Goal: Transaction & Acquisition: Purchase product/service

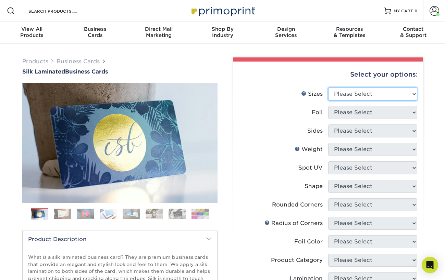
select select "2.00x3.50"
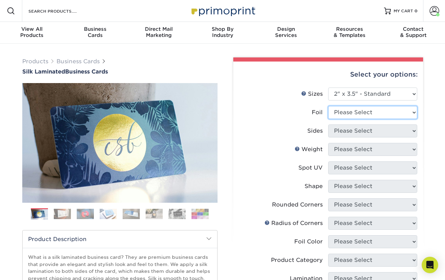
select select "1"
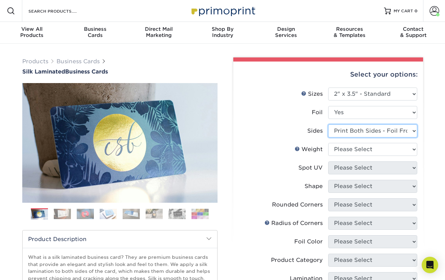
select select "a75ac2f1-9911-48d6-841d-245b5ac08f27"
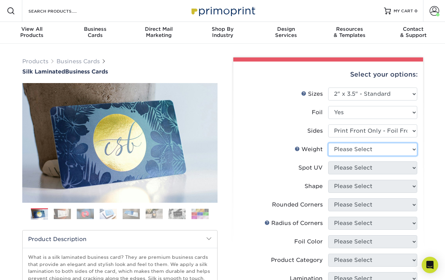
select select "16PT"
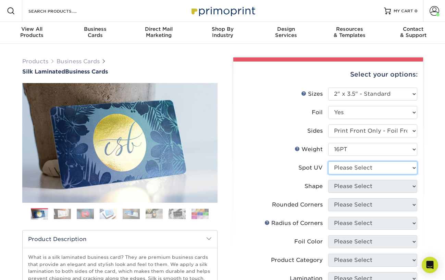
select select "3"
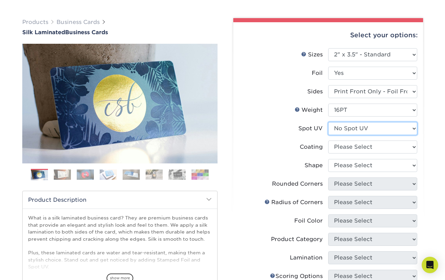
scroll to position [40, 0]
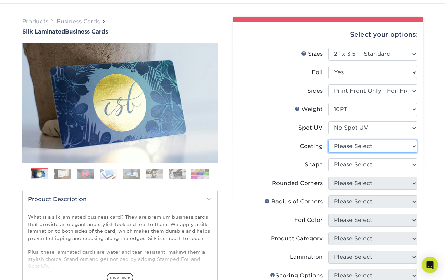
select select "3e7618de-abca-4bda-9f97-8b9129e913d8"
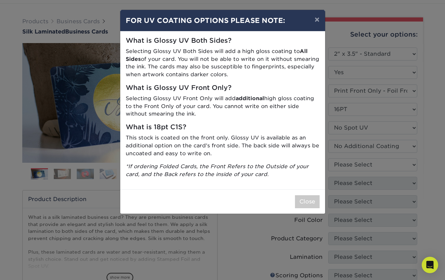
click at [303, 197] on button "Close" at bounding box center [307, 202] width 25 height 13
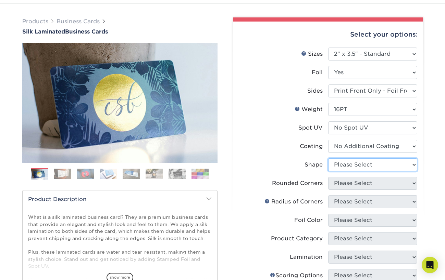
select select "standard"
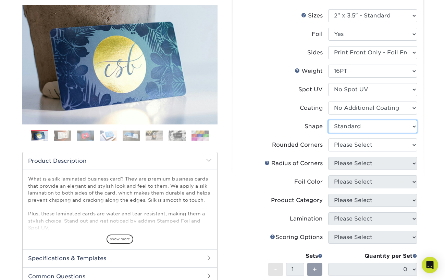
scroll to position [80, 0]
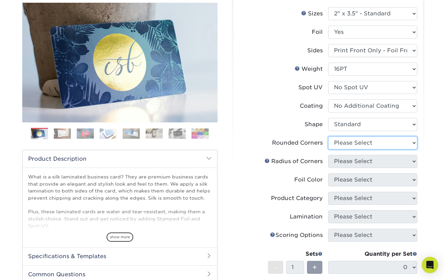
select select "0"
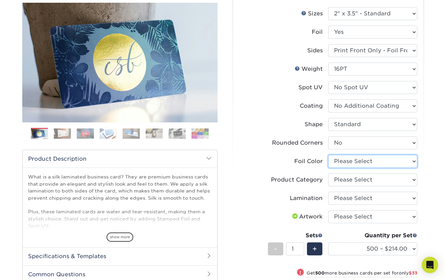
select select "acffa4a5-22f9-4585-ba3f-0adaa54b8c85"
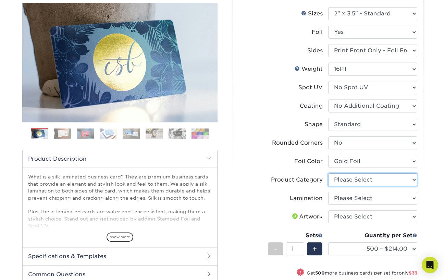
select select "3b5148f1-0588-4f88-a218-97bcfdce65c1"
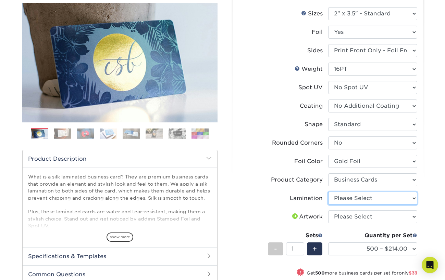
select select "ccacb42f-45f7-42d3-bbd3-7c8421cf37f0"
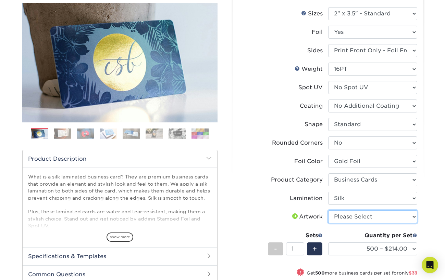
select select "upload"
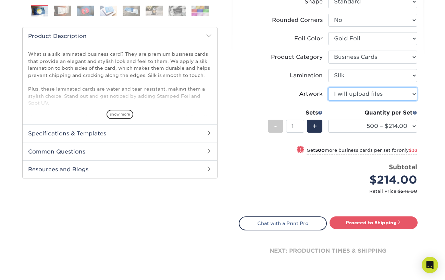
scroll to position [202, 0]
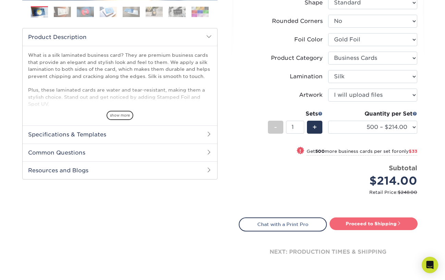
click at [374, 224] on link "Proceed to Shipping" at bounding box center [373, 224] width 88 height 12
type input "Set 1"
select select "dbf0b7df-1922-4b21-bded-aa8d2ef5000d"
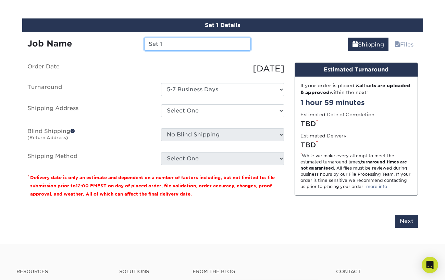
scroll to position [437, 0]
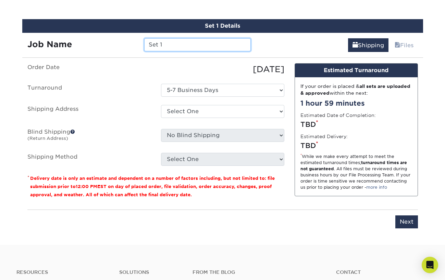
drag, startPoint x: 173, startPoint y: 41, endPoint x: 144, endPoint y: 42, distance: 28.8
click at [144, 42] on input "Set 1" at bounding box center [197, 44] width 107 height 13
click at [218, 44] on input "22931 - [PERSON_NAME] [PERSON_NAME])" at bounding box center [197, 44] width 107 height 13
click at [199, 45] on input "22931 - [PERSON_NAME] ([PERSON_NAME])" at bounding box center [197, 44] width 107 height 13
type input "22931 - [PERSON_NAME] ([PERSON_NAME])"
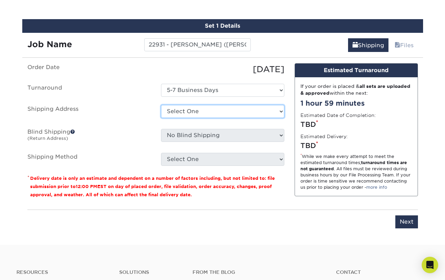
select select "283845"
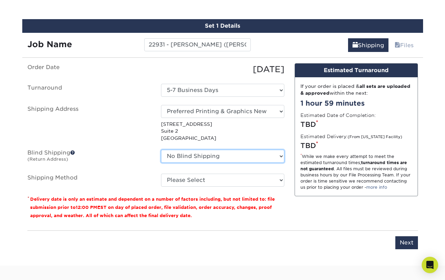
select select "283845"
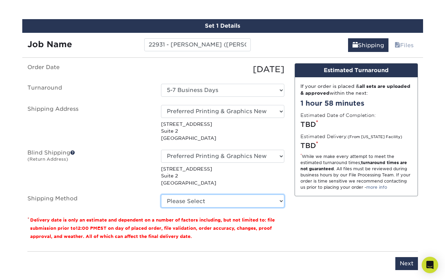
select select "03"
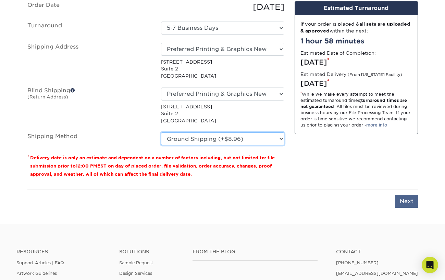
scroll to position [499, 0]
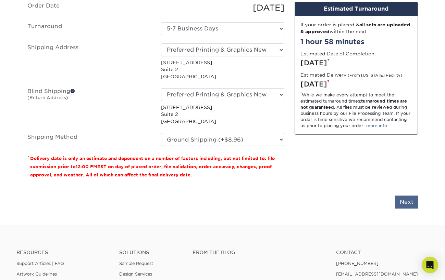
click at [405, 199] on input "Next" at bounding box center [406, 202] width 23 height 13
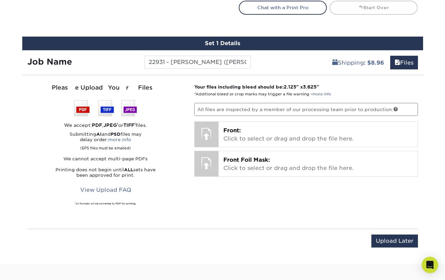
scroll to position [420, 0]
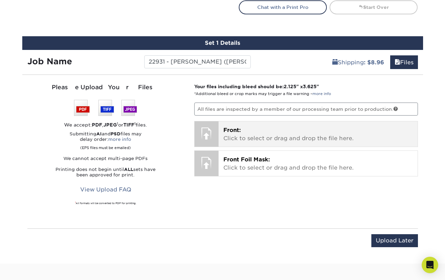
click at [249, 131] on p "Front: Click to select or drag and drop the file here." at bounding box center [317, 134] width 189 height 16
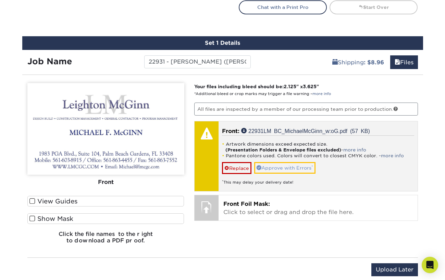
click at [279, 167] on link "Approve with Errors *" at bounding box center [284, 168] width 61 height 12
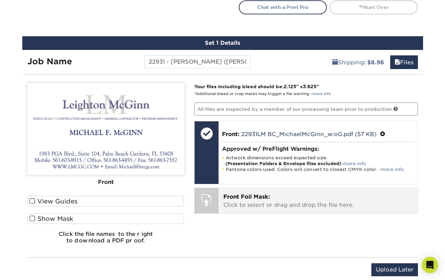
click at [240, 197] on span "Front Foil Mask:" at bounding box center [246, 197] width 47 height 7
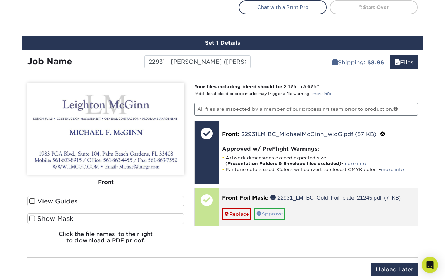
click at [278, 211] on link "Approve" at bounding box center [269, 214] width 31 height 12
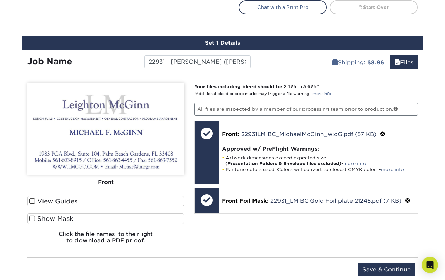
click at [33, 219] on span at bounding box center [32, 219] width 6 height 7
click at [0, 0] on input "Show Mask" at bounding box center [0, 0] width 0 height 0
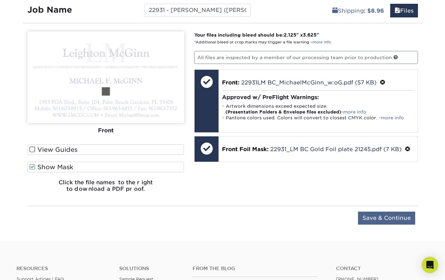
scroll to position [470, 0]
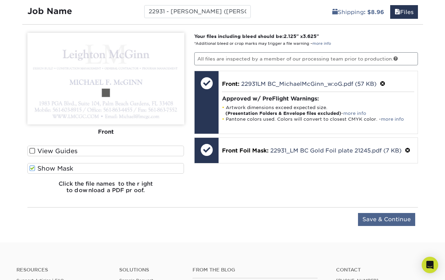
click at [379, 218] on input "Save & Continue" at bounding box center [386, 219] width 57 height 13
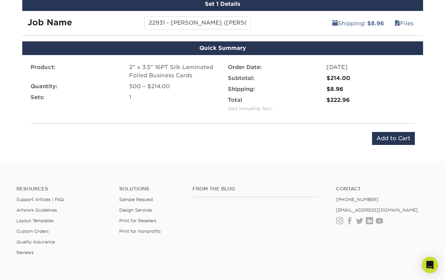
scroll to position [449, 0]
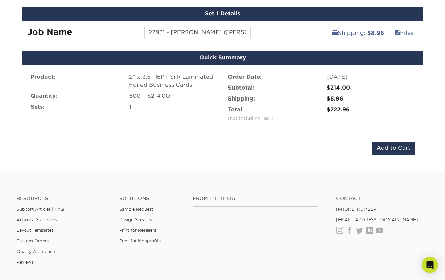
click at [388, 148] on input "Add to Cart" at bounding box center [393, 148] width 43 height 13
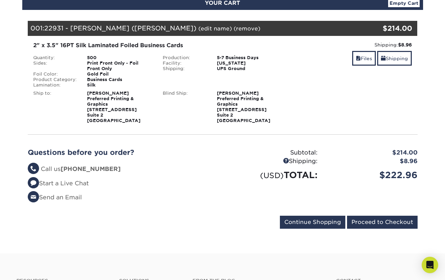
scroll to position [85, 0]
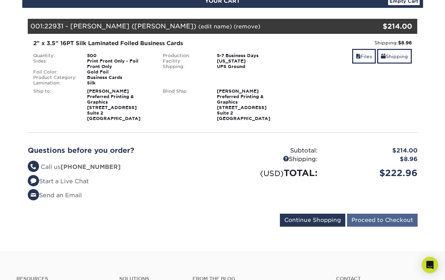
click at [377, 225] on input "Proceed to Checkout" at bounding box center [382, 220] width 71 height 13
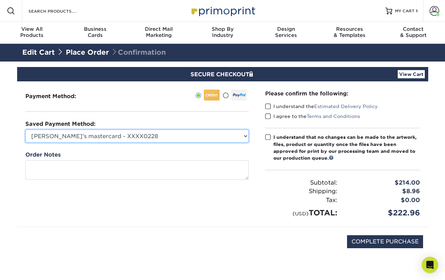
select select "75421"
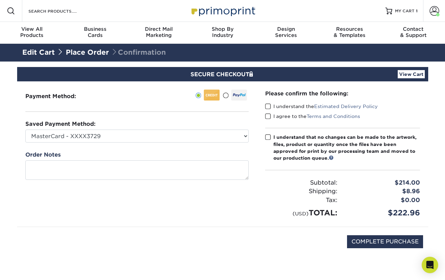
click at [267, 108] on span at bounding box center [268, 106] width 6 height 7
click at [0, 0] on input "I understand the Estimated Delivery Policy" at bounding box center [0, 0] width 0 height 0
click at [267, 116] on span at bounding box center [268, 116] width 6 height 7
click at [0, 0] on input "I agree to the Terms and Conditions" at bounding box center [0, 0] width 0 height 0
click at [267, 135] on span at bounding box center [268, 137] width 6 height 7
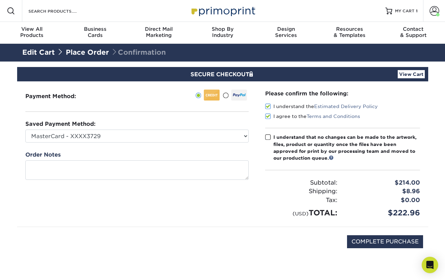
click at [0, 0] on input "I understand that no changes can be made to the artwork, files, product or quan…" at bounding box center [0, 0] width 0 height 0
click at [368, 240] on input "COMPLETE PURCHASE" at bounding box center [385, 242] width 76 height 13
type input "PROCESSING, PLEASE WAIT..."
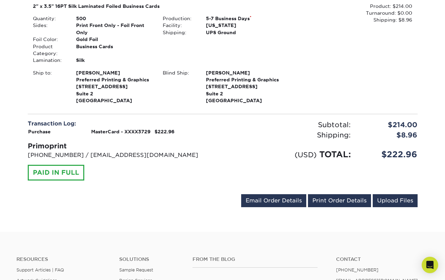
scroll to position [211, 0]
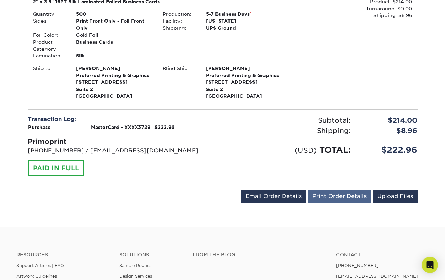
click at [337, 196] on link "Print Order Details" at bounding box center [339, 196] width 63 height 13
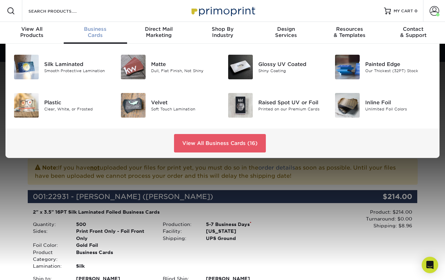
scroll to position [0, 0]
